Goal: Task Accomplishment & Management: Manage account settings

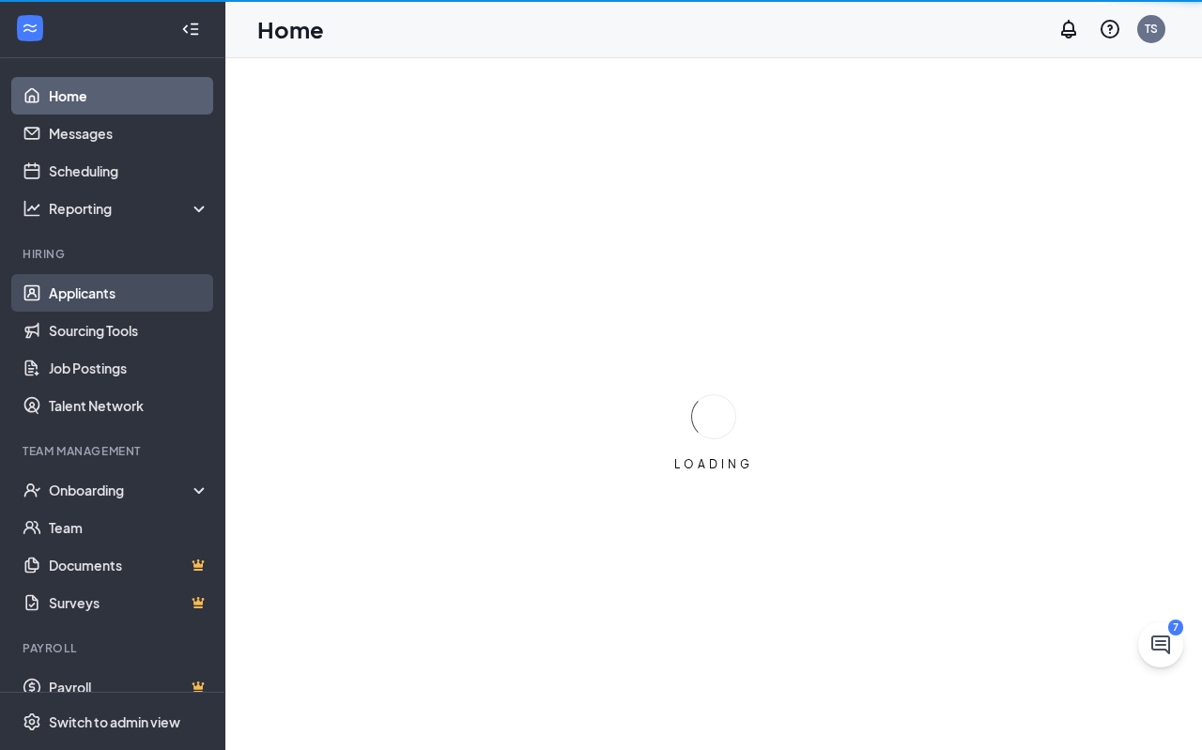
click at [75, 283] on link "Applicants" at bounding box center [129, 293] width 161 height 38
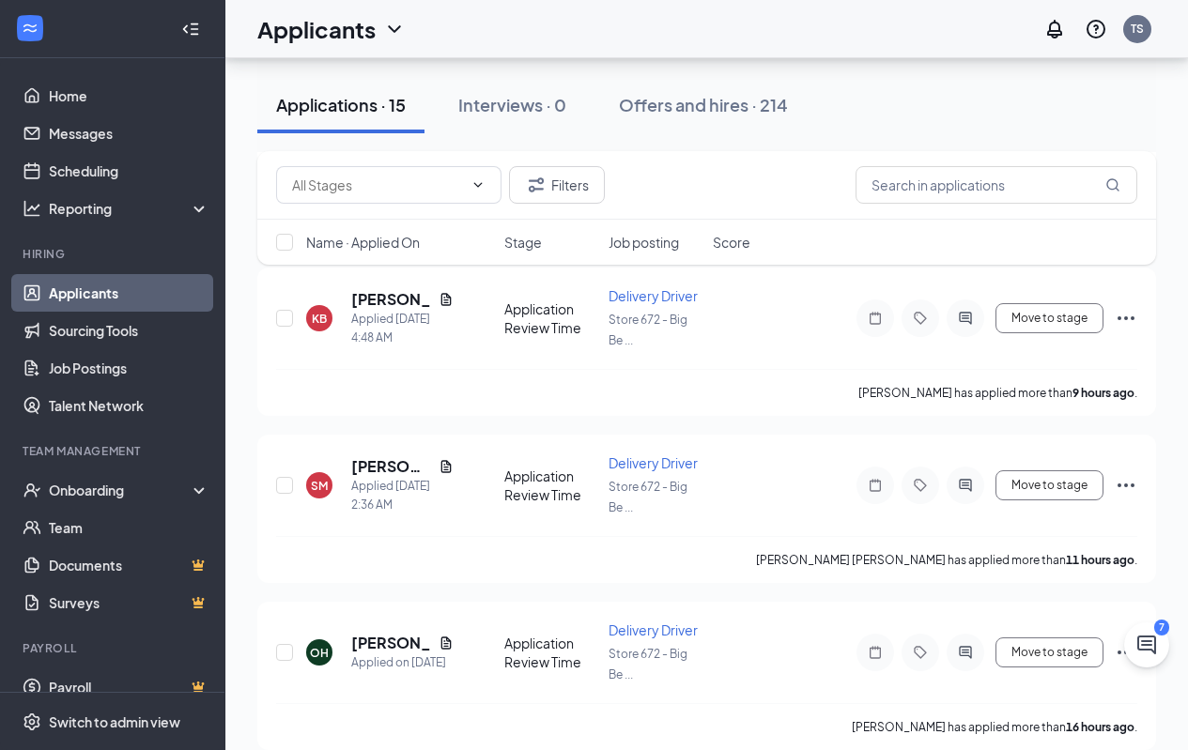
scroll to position [1033, 0]
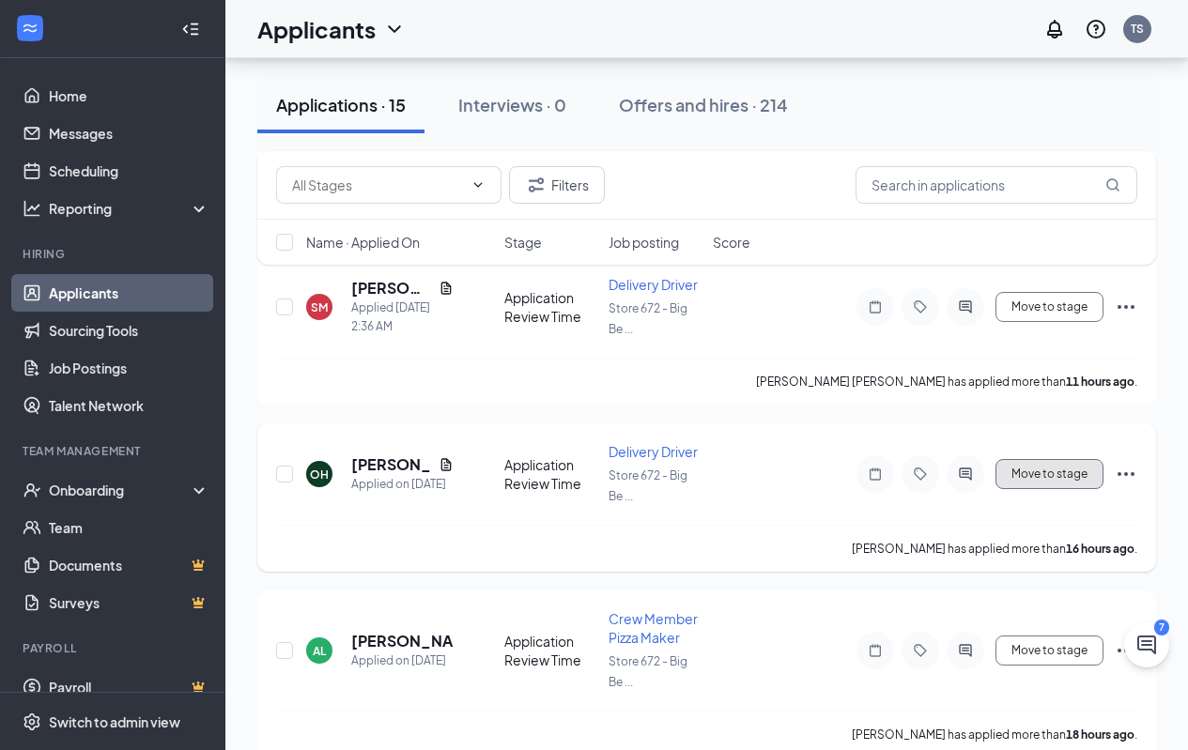
click at [1020, 470] on button "Move to stage" at bounding box center [1049, 474] width 108 height 30
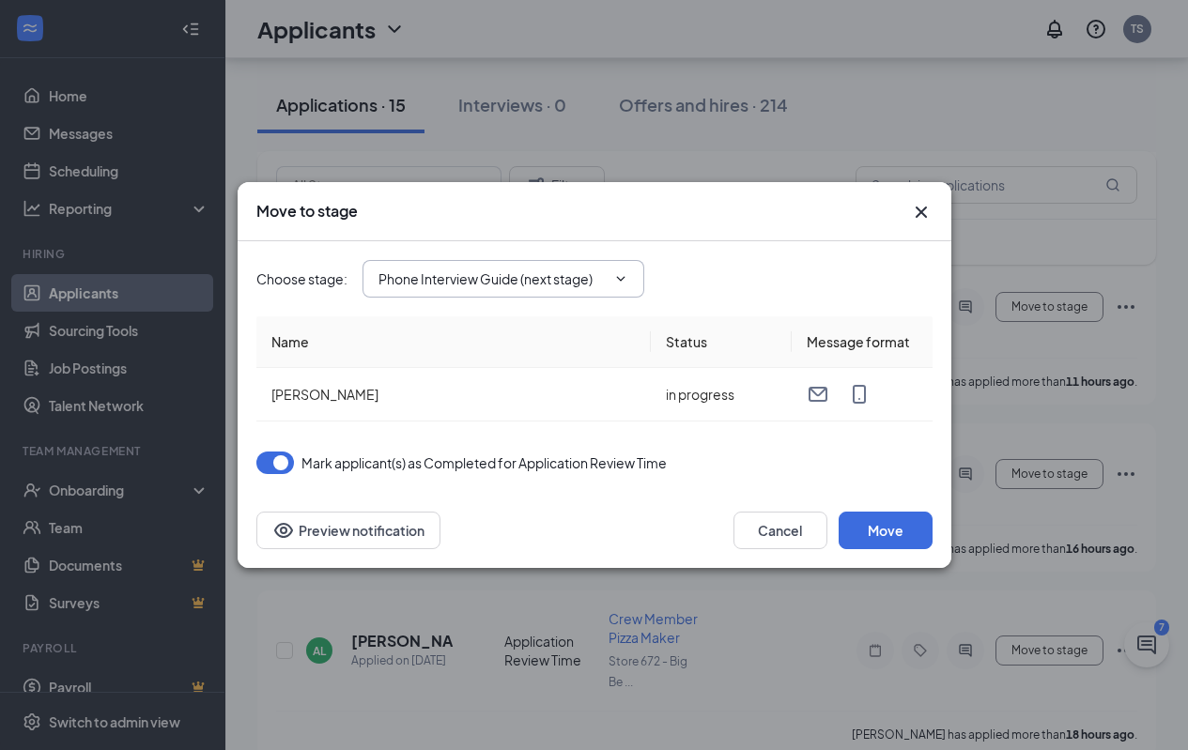
click at [619, 278] on icon "ChevronDown" at bounding box center [620, 278] width 8 height 5
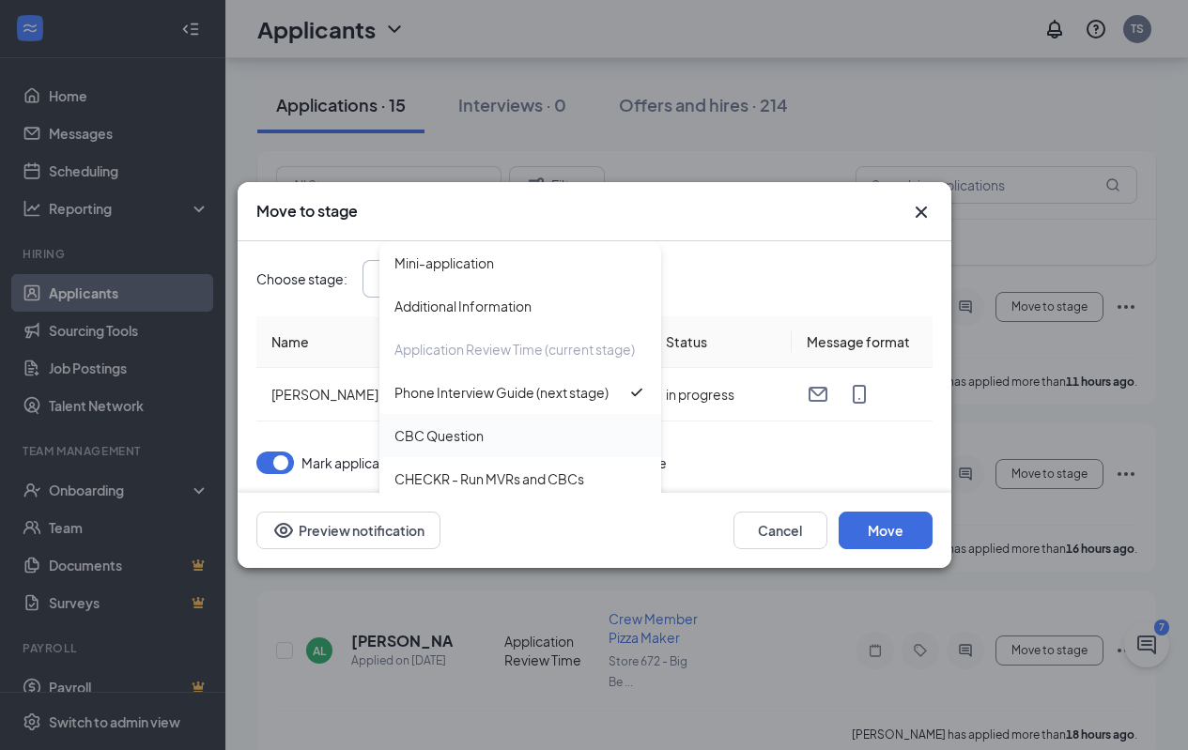
click at [465, 446] on div "CBC Question" at bounding box center [438, 435] width 89 height 21
type input "CBC Question"
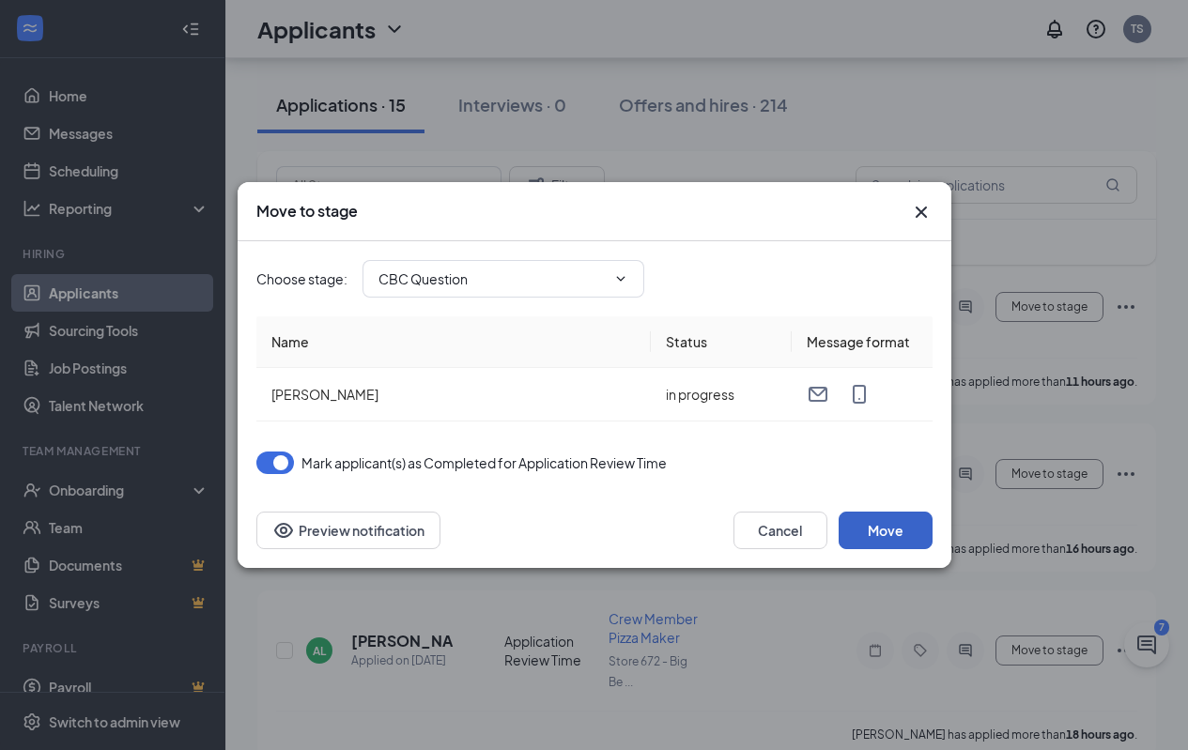
click at [895, 535] on button "Move" at bounding box center [886, 531] width 94 height 38
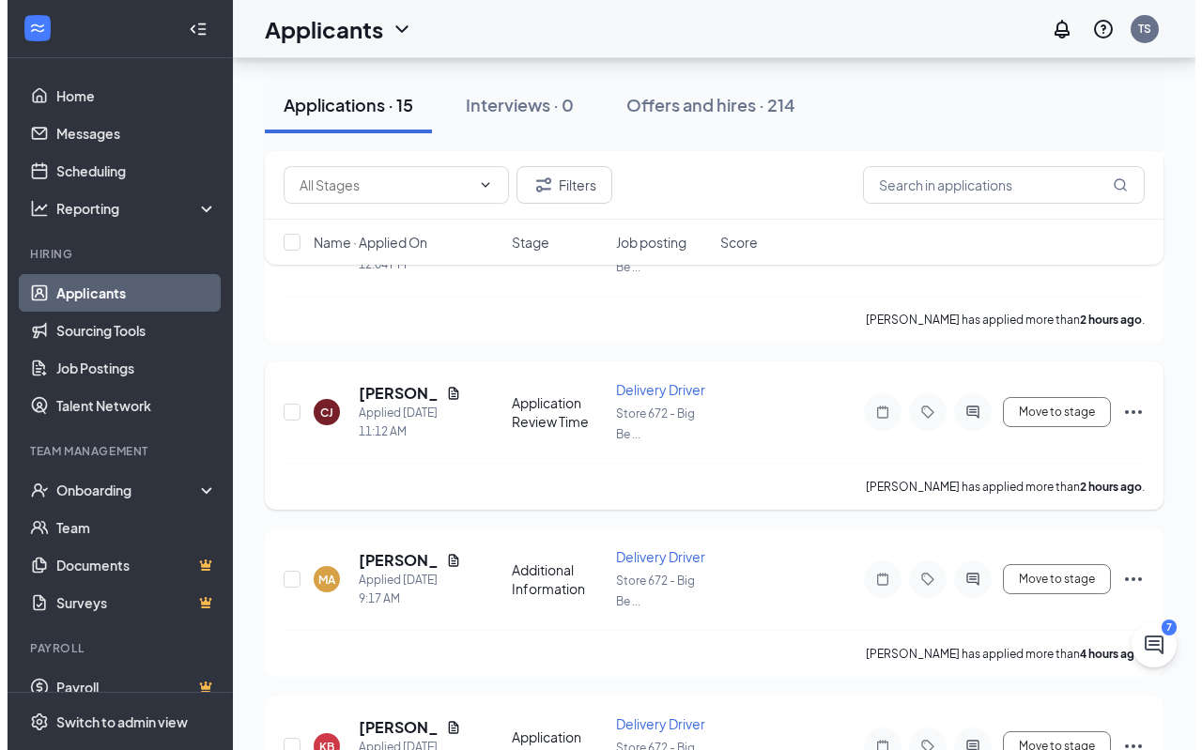
scroll to position [470, 0]
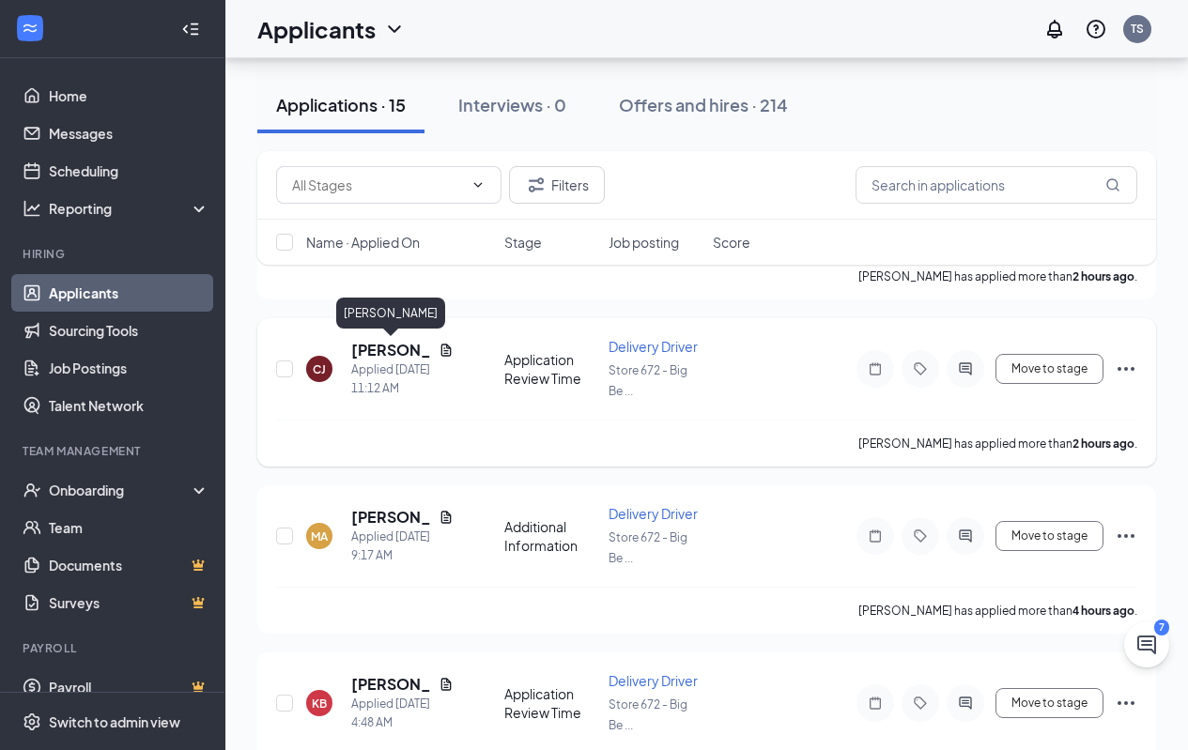
click at [376, 348] on h5 "[PERSON_NAME]" at bounding box center [391, 350] width 80 height 21
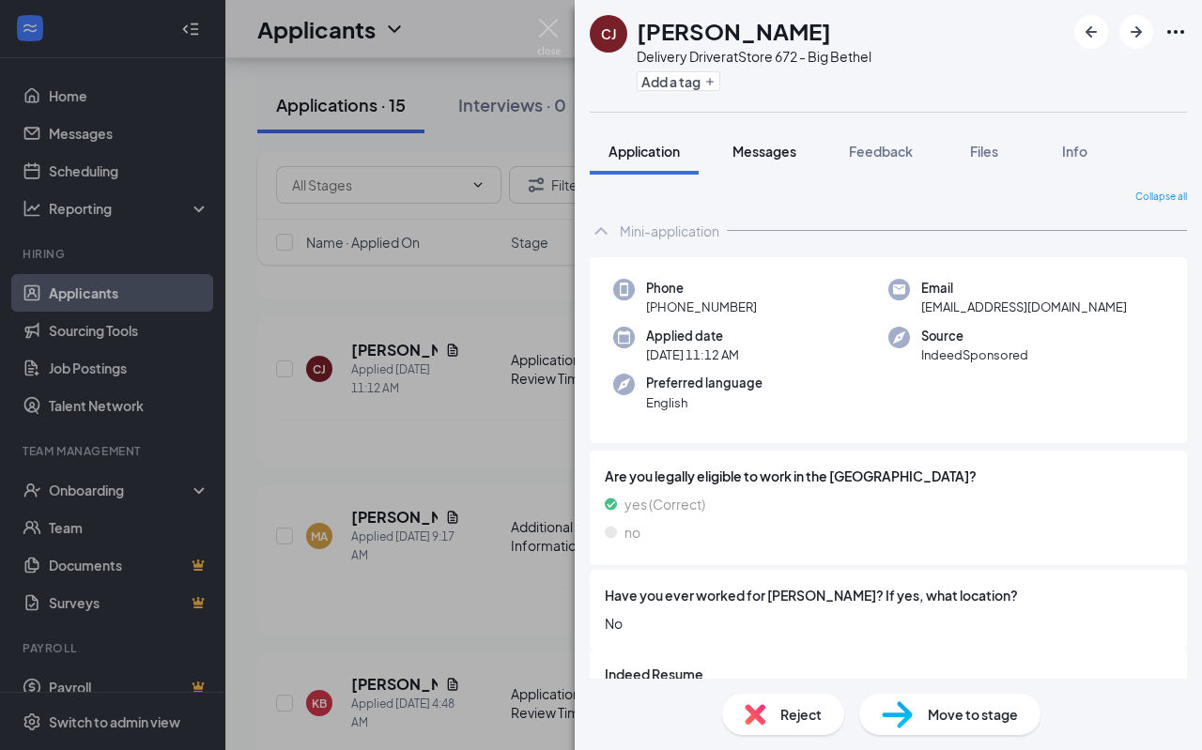
click at [782, 153] on span "Messages" at bounding box center [764, 151] width 64 height 17
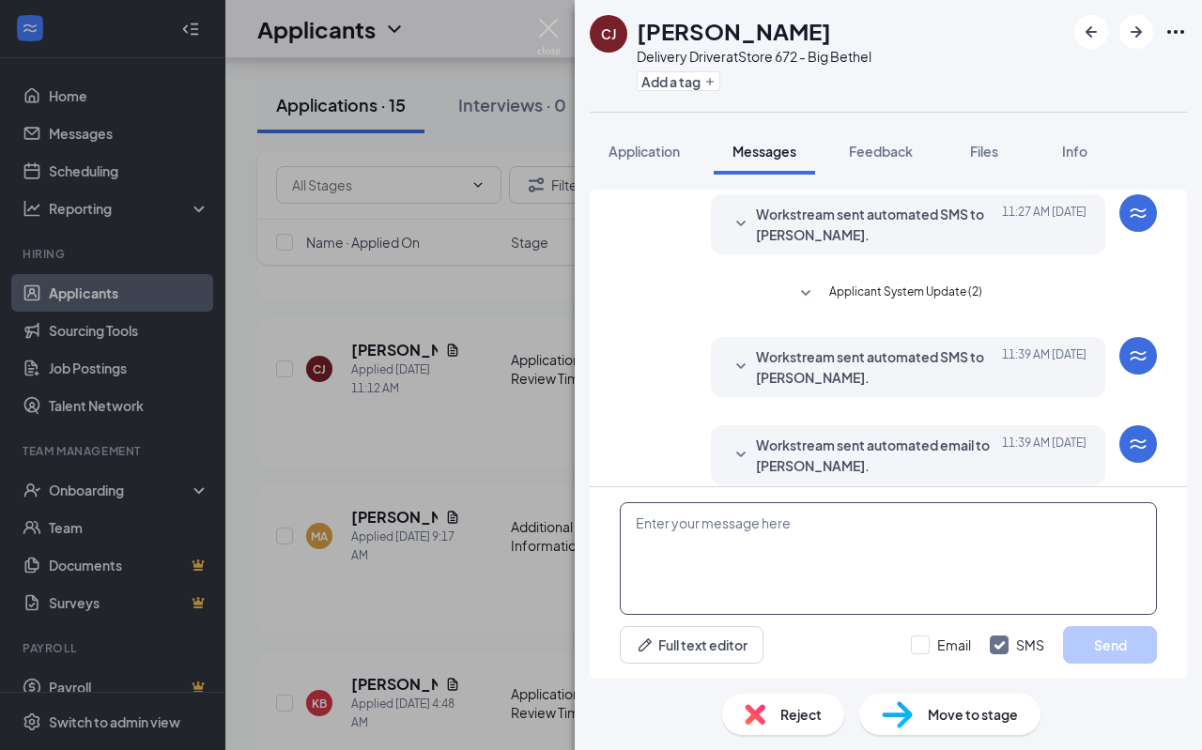
scroll to position [220, 0]
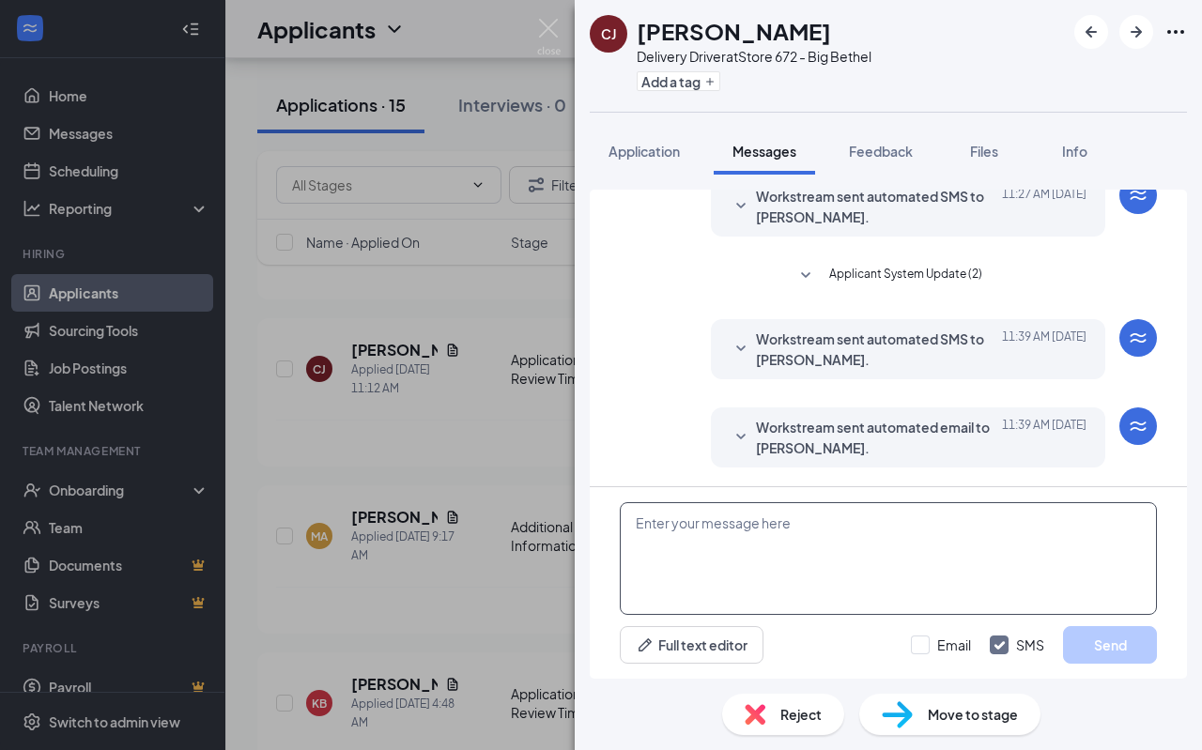
paste textarea "This is [PERSON_NAME] the manager at the [PERSON_NAME] [PERSON_NAME]'s. I would…"
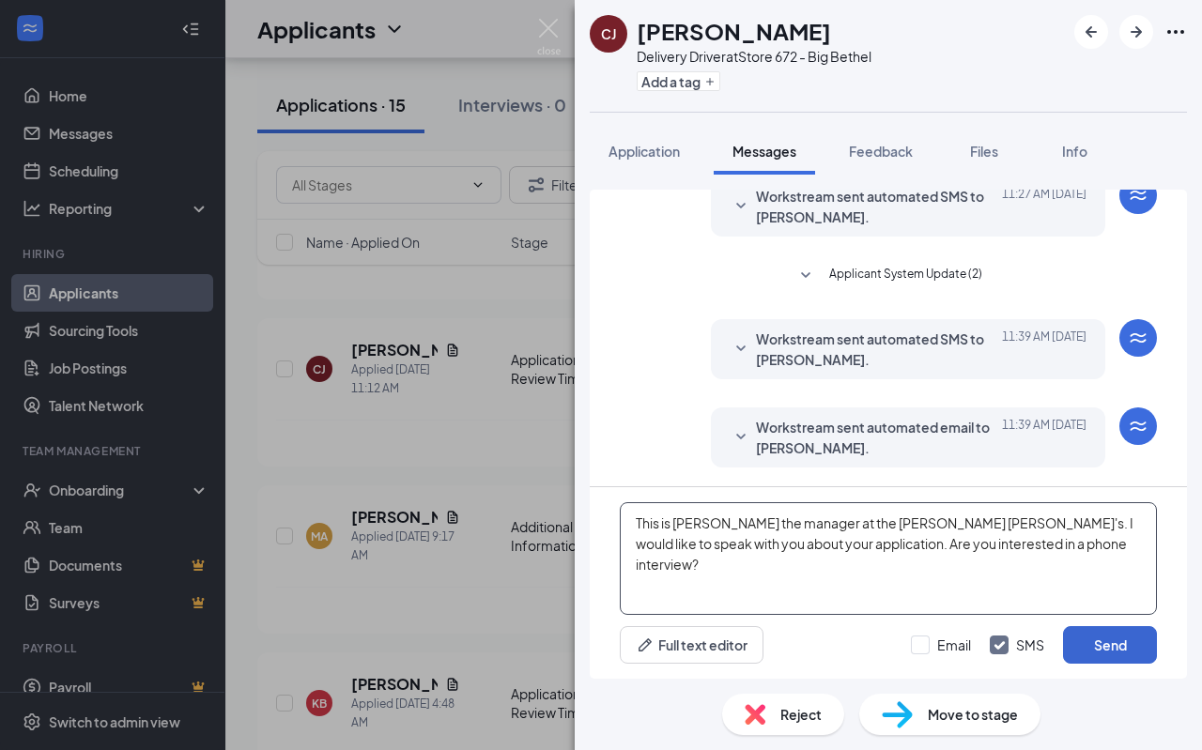
type textarea "This is [PERSON_NAME] the manager at the [PERSON_NAME] [PERSON_NAME]'s. I would…"
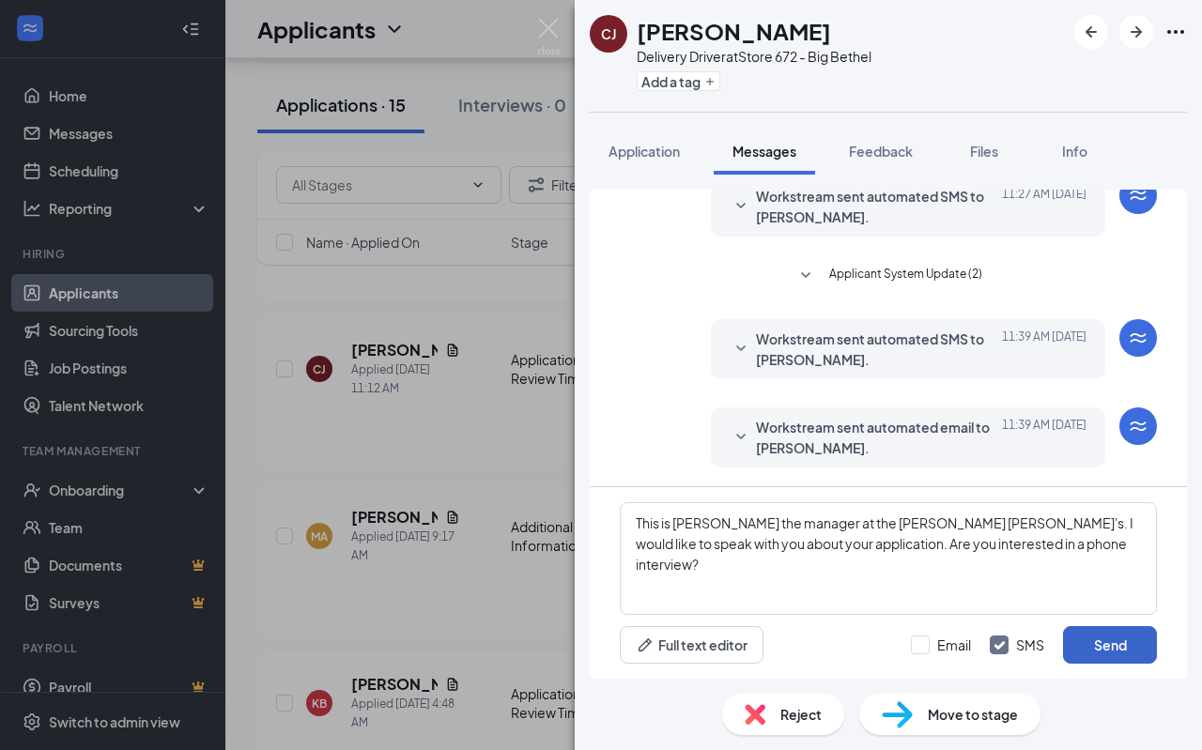
click at [1120, 643] on button "Send" at bounding box center [1110, 645] width 94 height 38
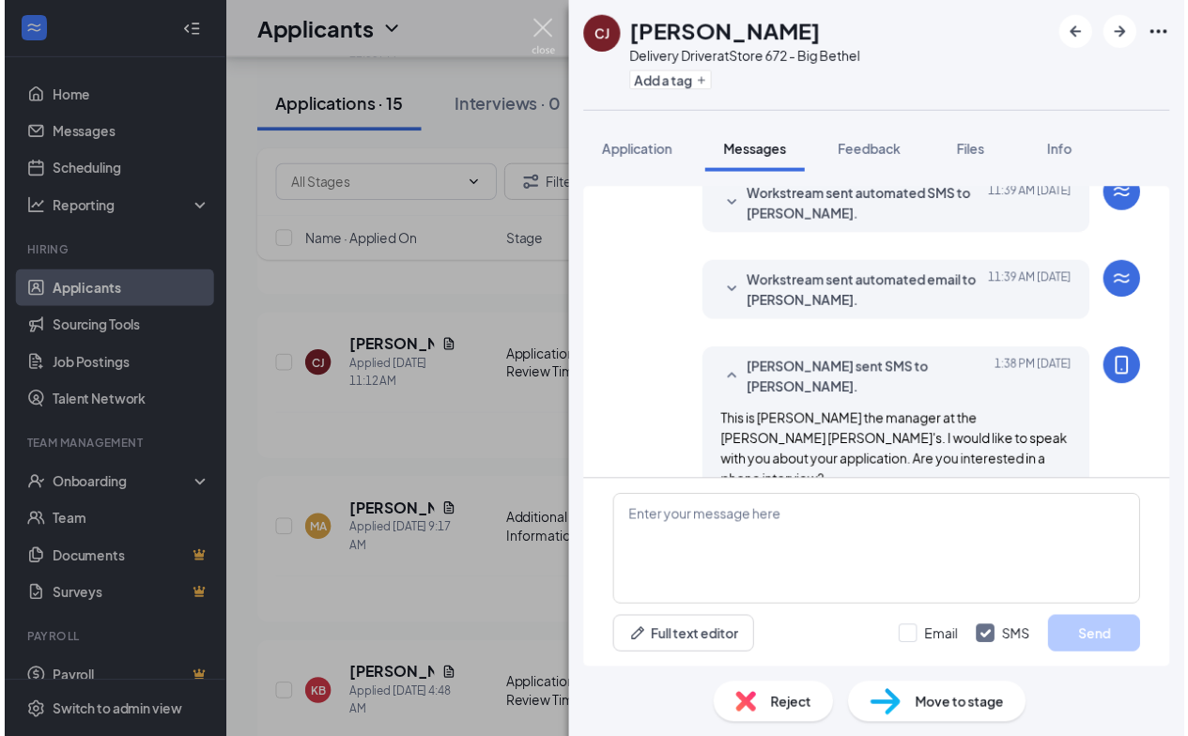
scroll to position [381, 0]
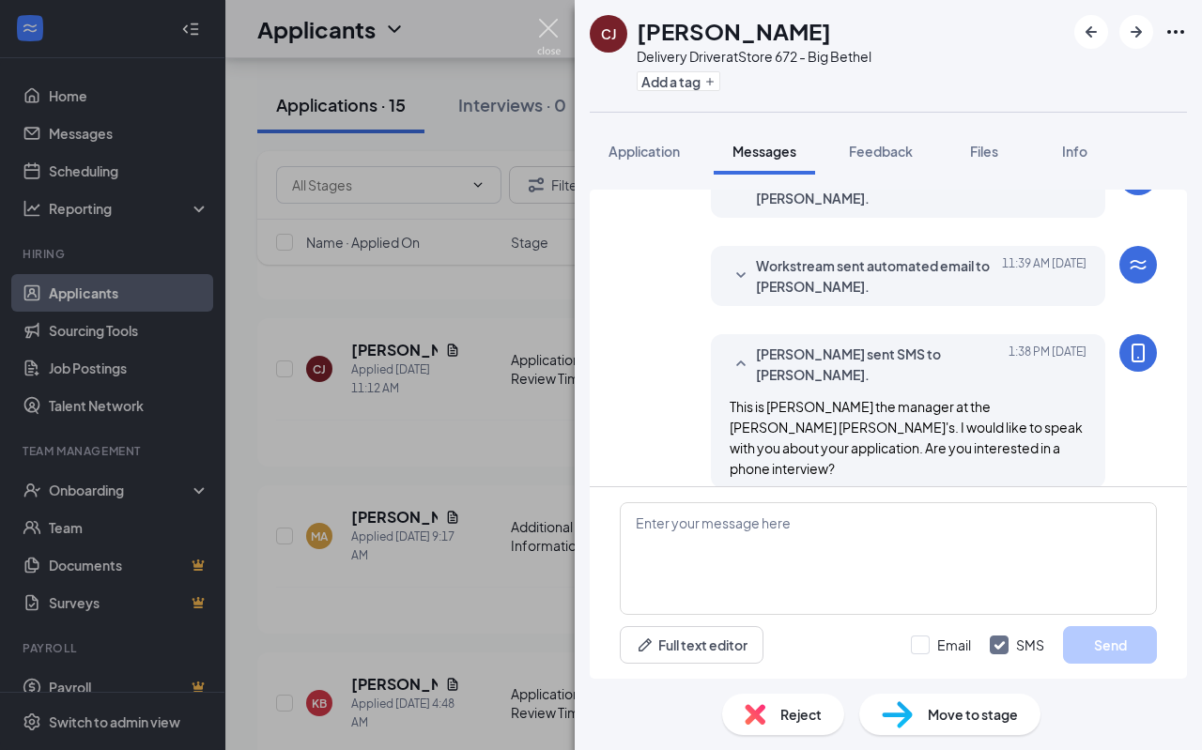
click at [547, 27] on img at bounding box center [548, 37] width 23 height 37
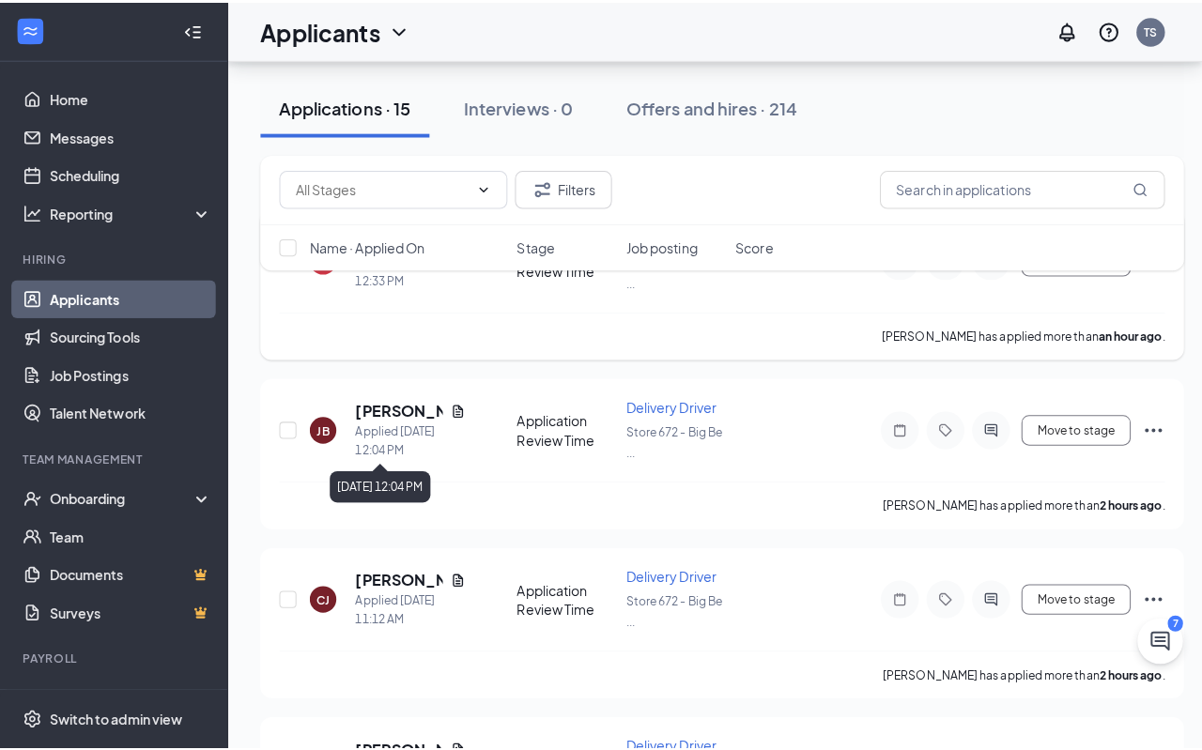
scroll to position [188, 0]
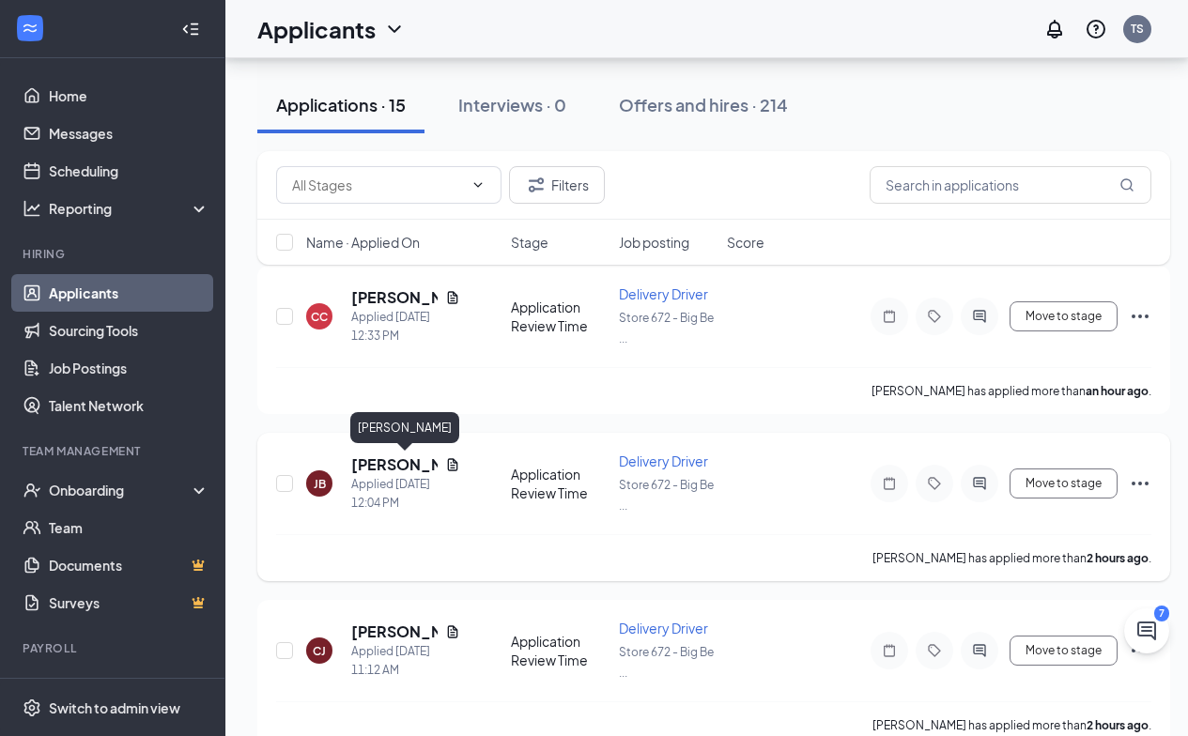
click at [373, 467] on h5 "[PERSON_NAME]" at bounding box center [394, 464] width 86 height 21
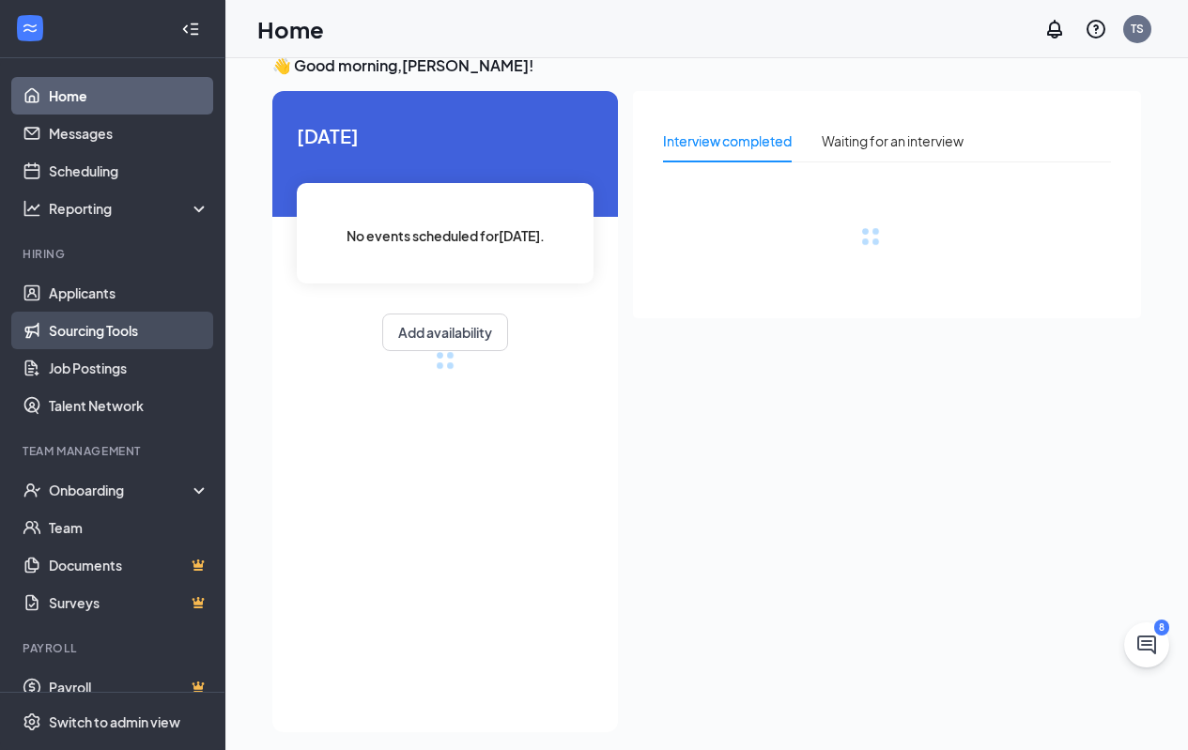
scroll to position [39, 0]
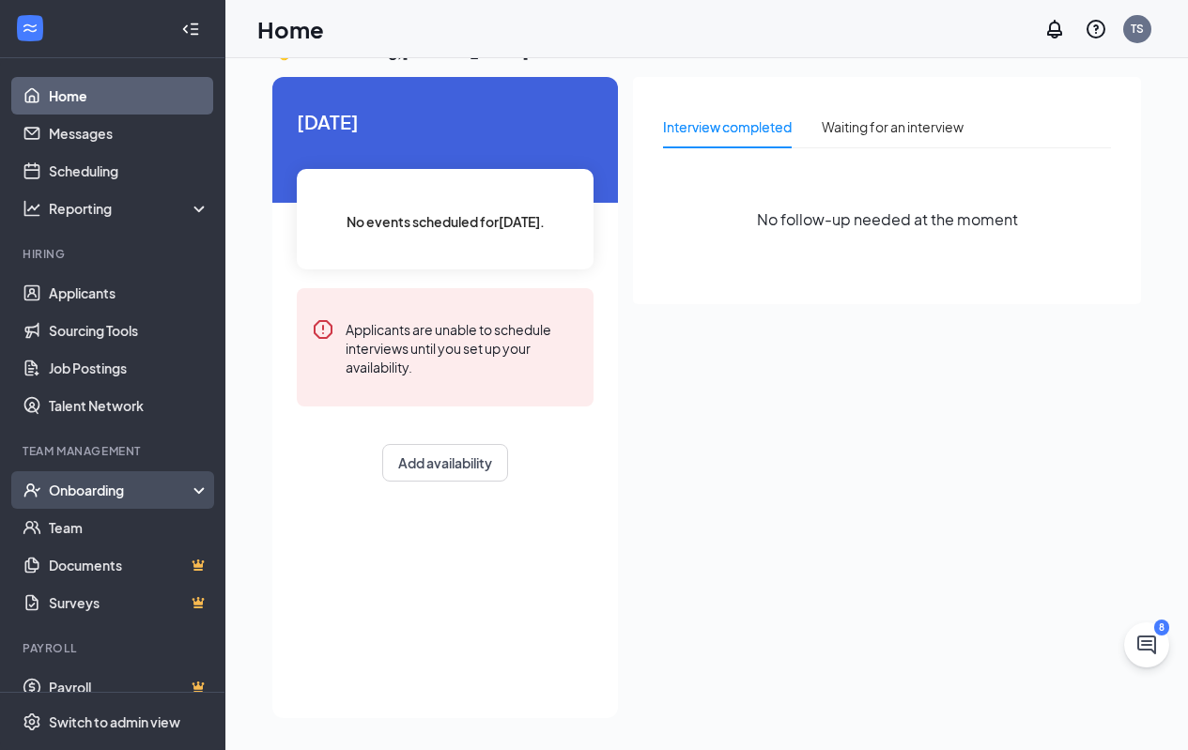
click at [94, 484] on div "Onboarding" at bounding box center [121, 490] width 145 height 19
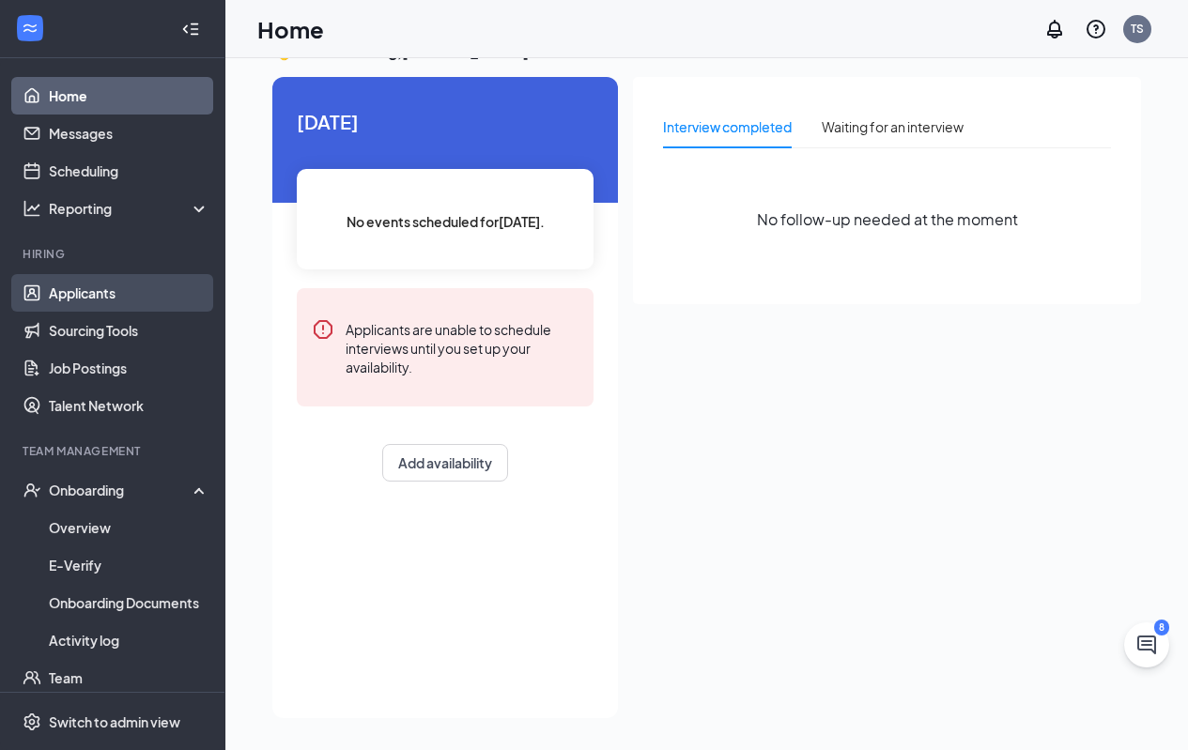
click at [68, 292] on link "Applicants" at bounding box center [129, 293] width 161 height 38
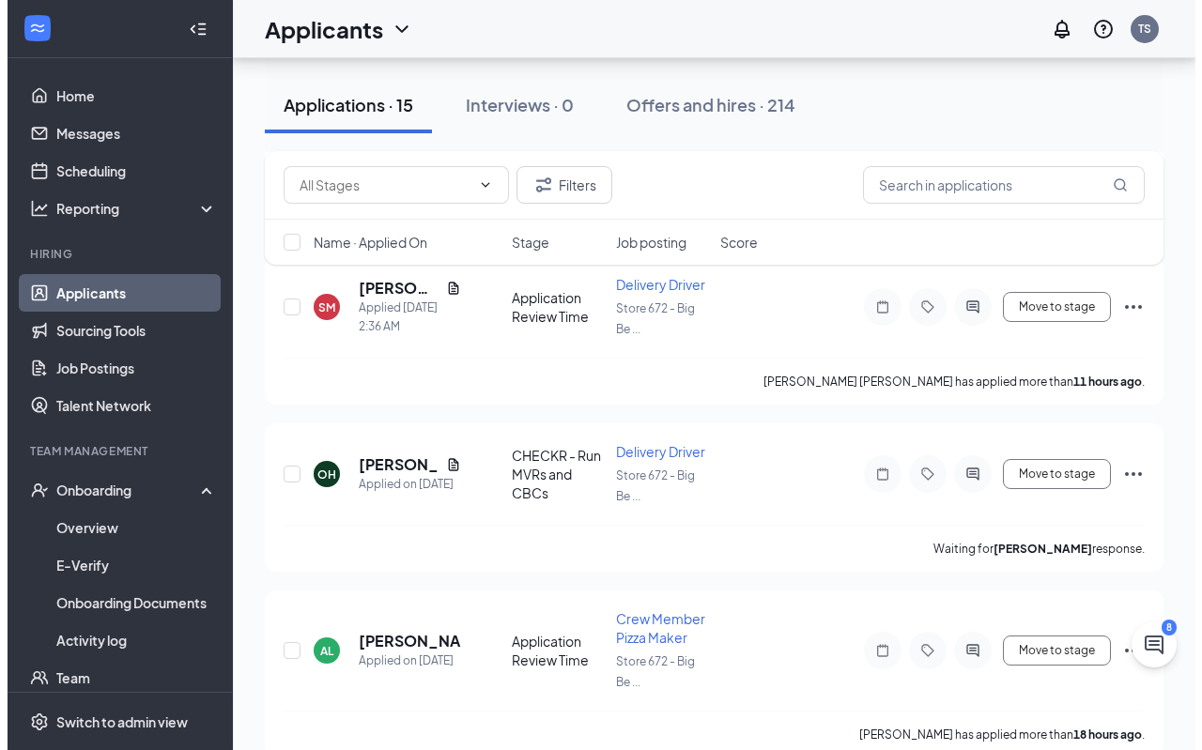
scroll to position [939, 0]
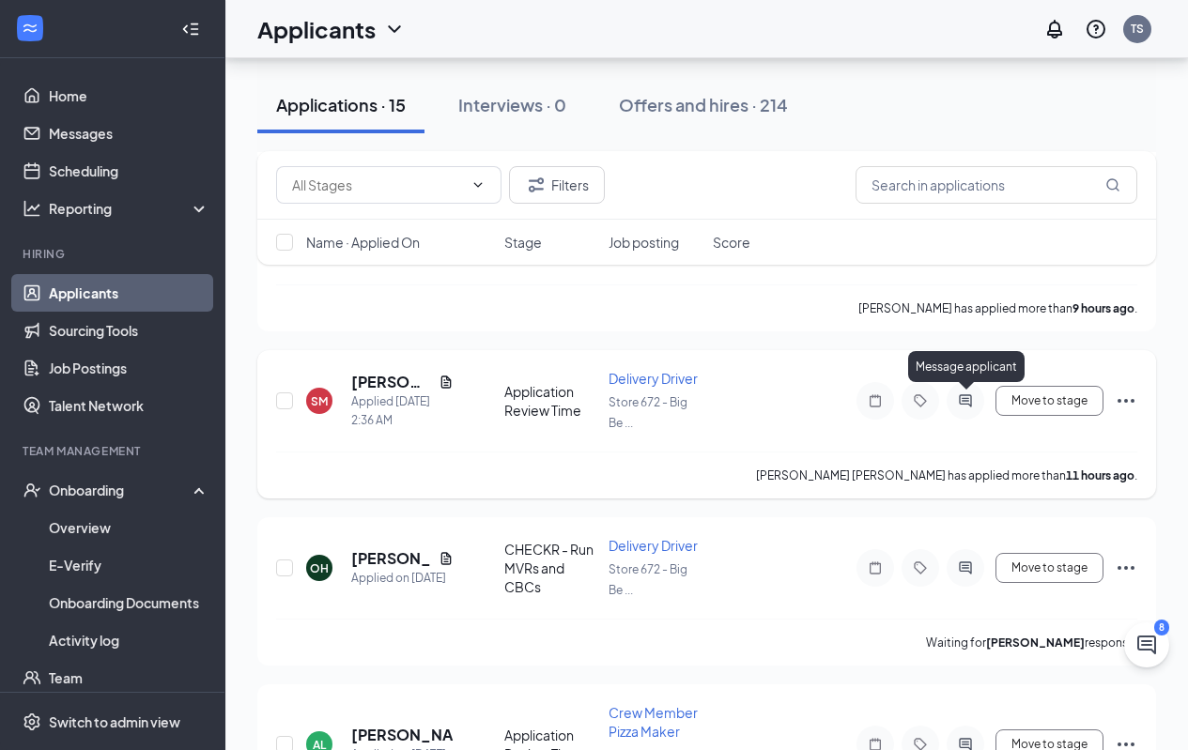
click at [959, 398] on icon "ActiveChat" at bounding box center [965, 400] width 23 height 15
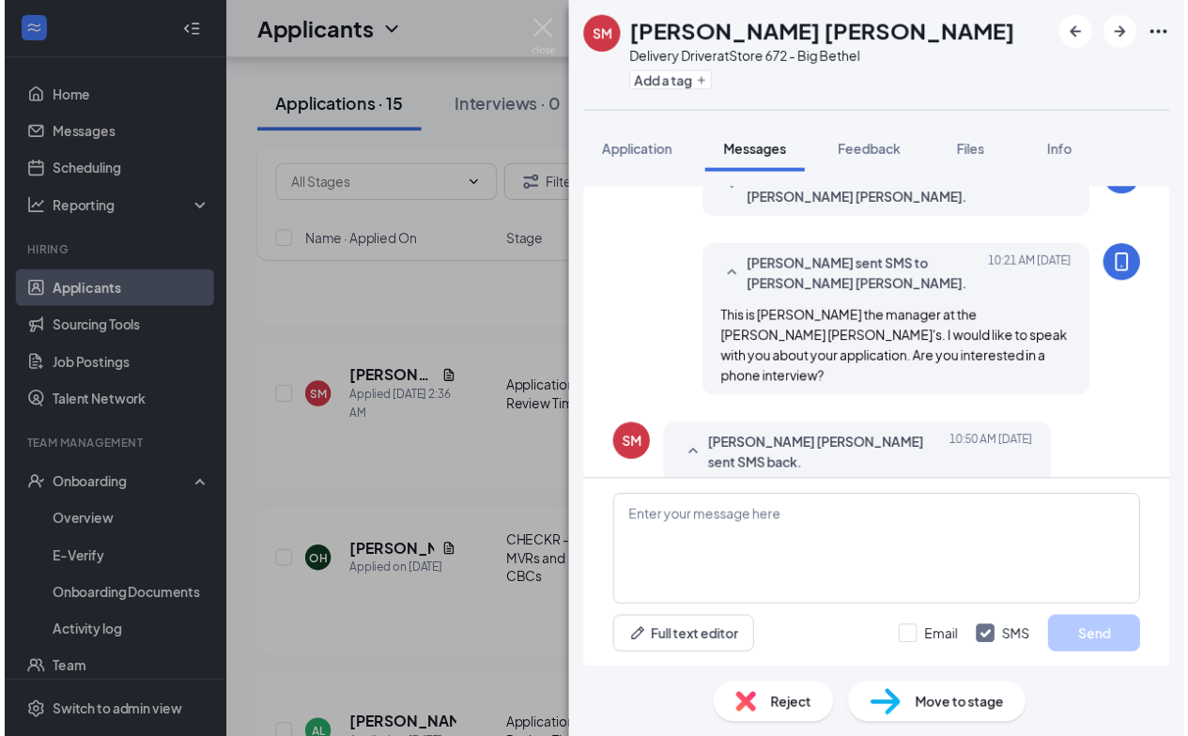
scroll to position [340, 0]
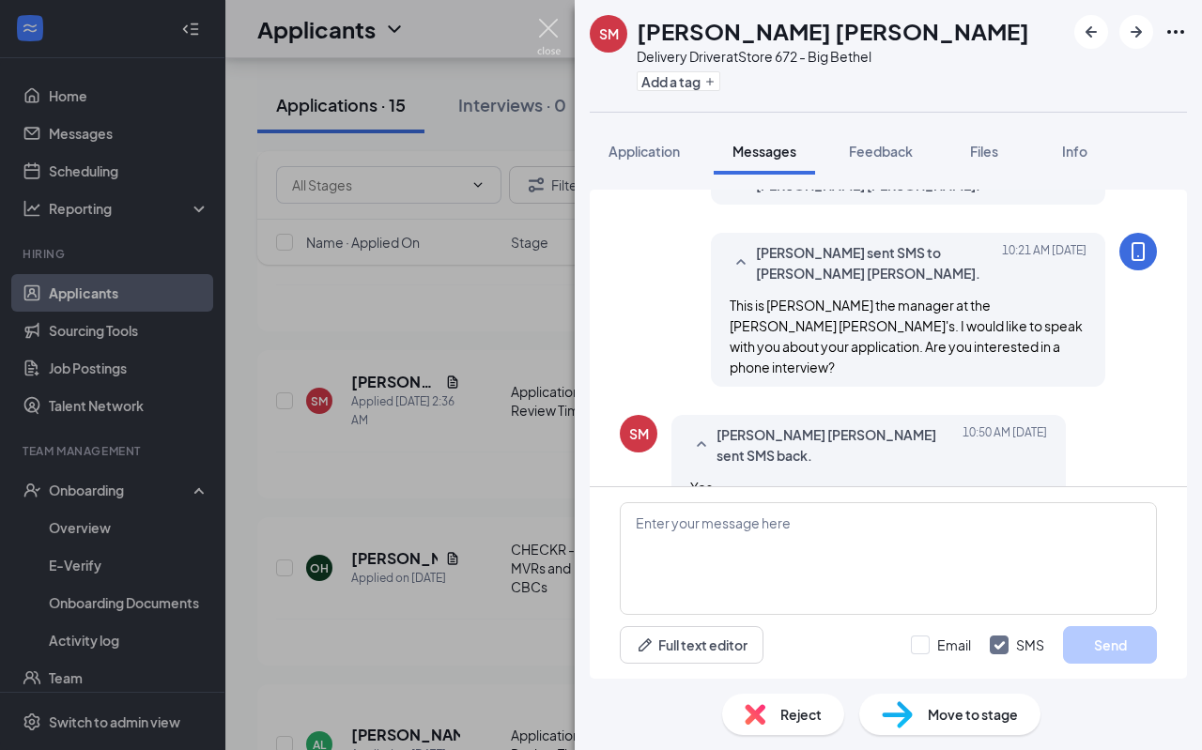
click at [547, 29] on img at bounding box center [548, 37] width 23 height 37
